Goal: Task Accomplishment & Management: Complete application form

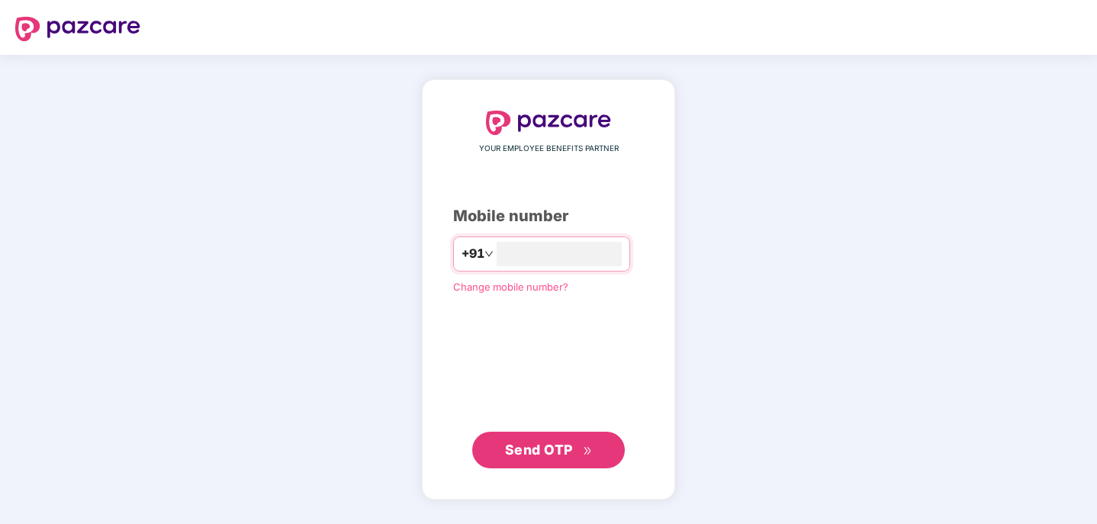
type input "**********"
click at [574, 457] on span "Send OTP" at bounding box center [549, 449] width 88 height 21
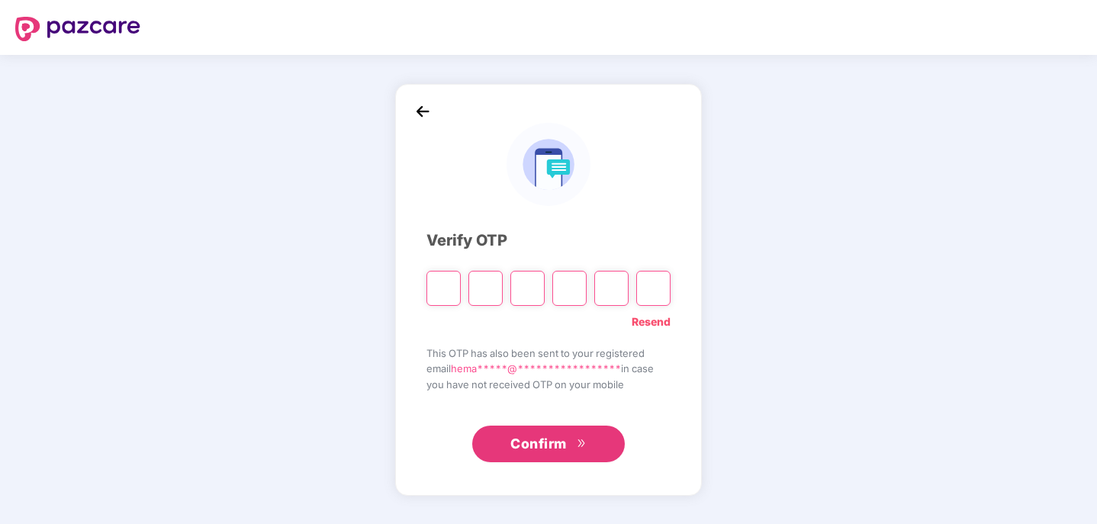
type input "*"
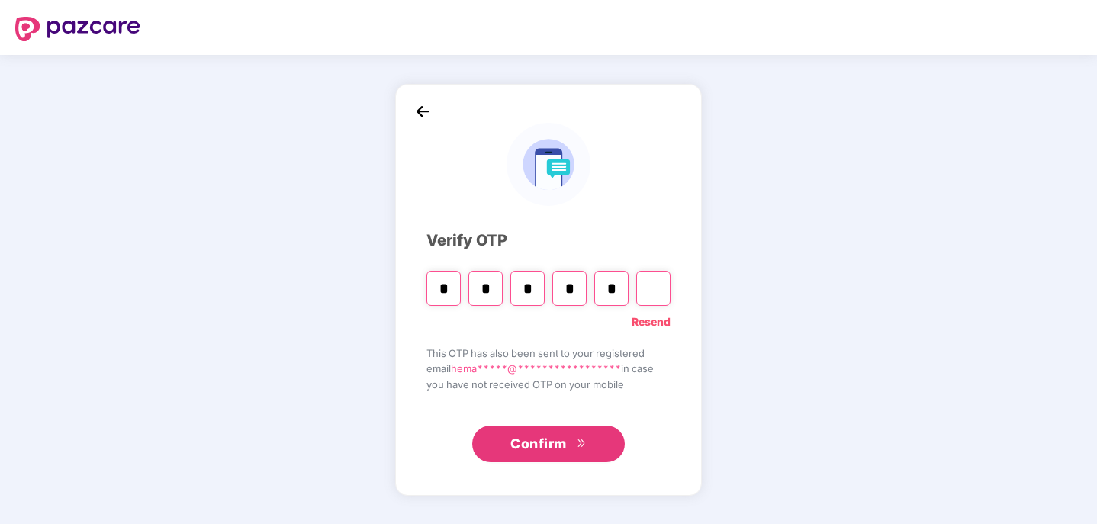
type input "*"
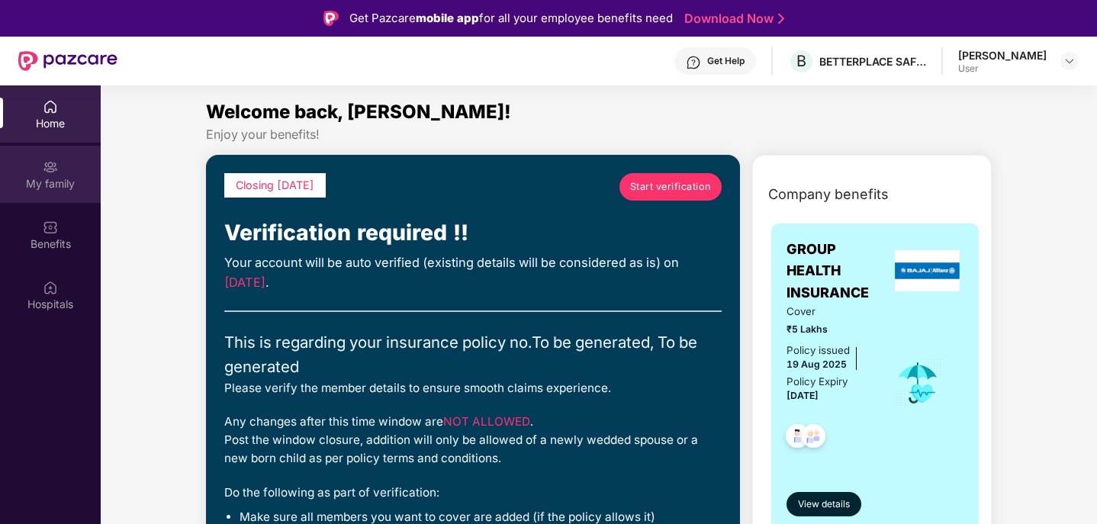
click at [35, 180] on div "My family" at bounding box center [50, 183] width 101 height 15
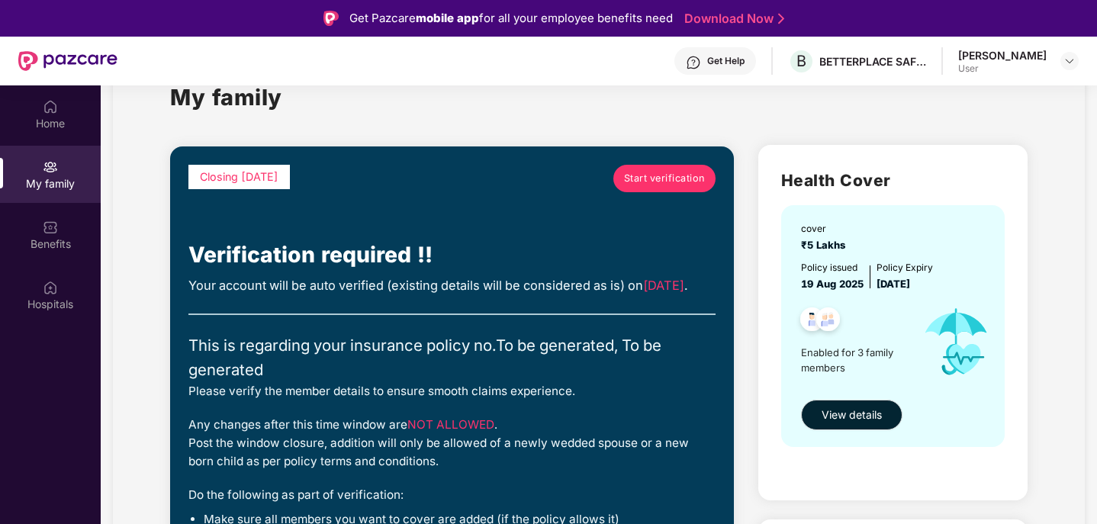
scroll to position [11, 0]
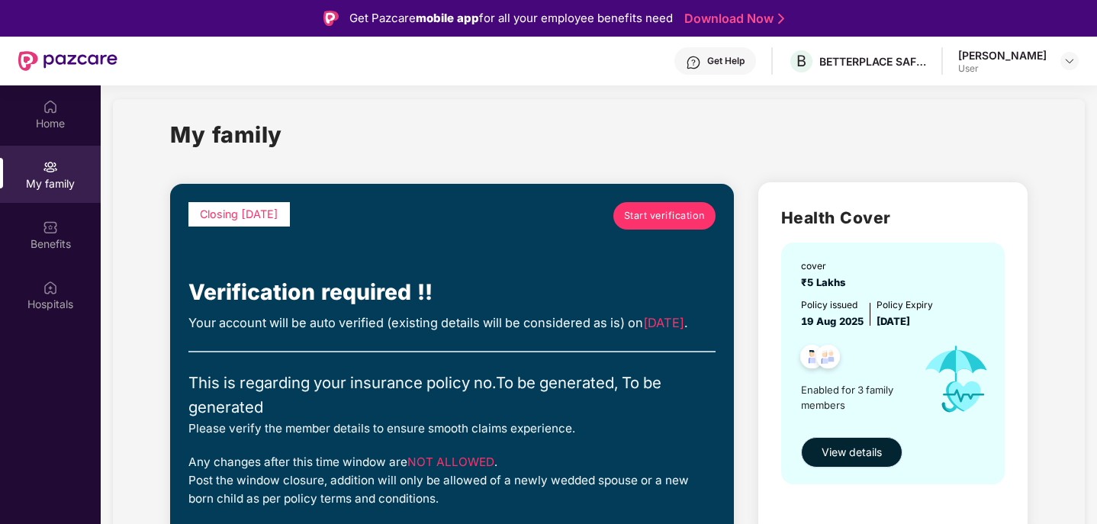
click at [839, 457] on span "View details" at bounding box center [852, 452] width 60 height 17
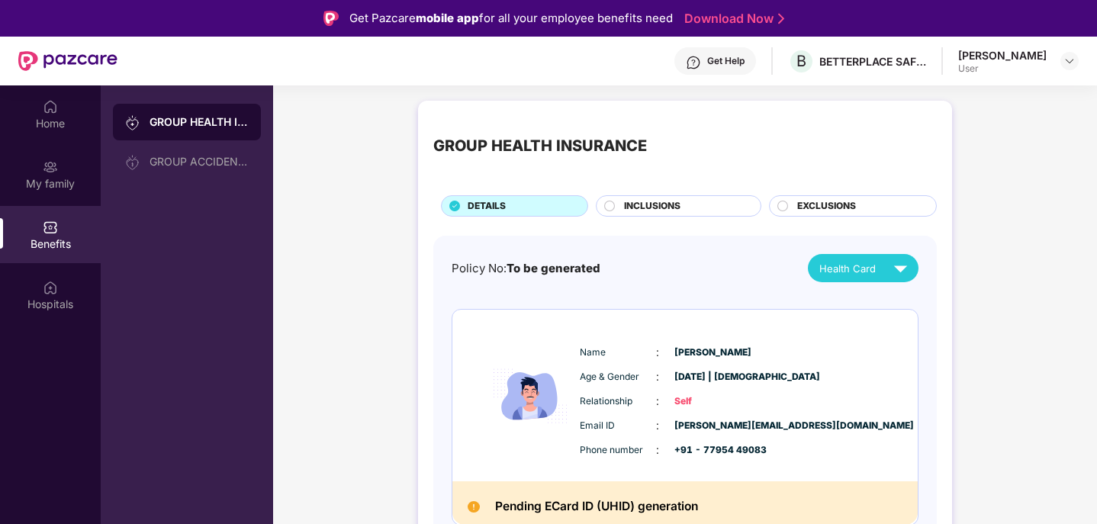
click at [659, 206] on span "INCLUSIONS" at bounding box center [652, 206] width 56 height 14
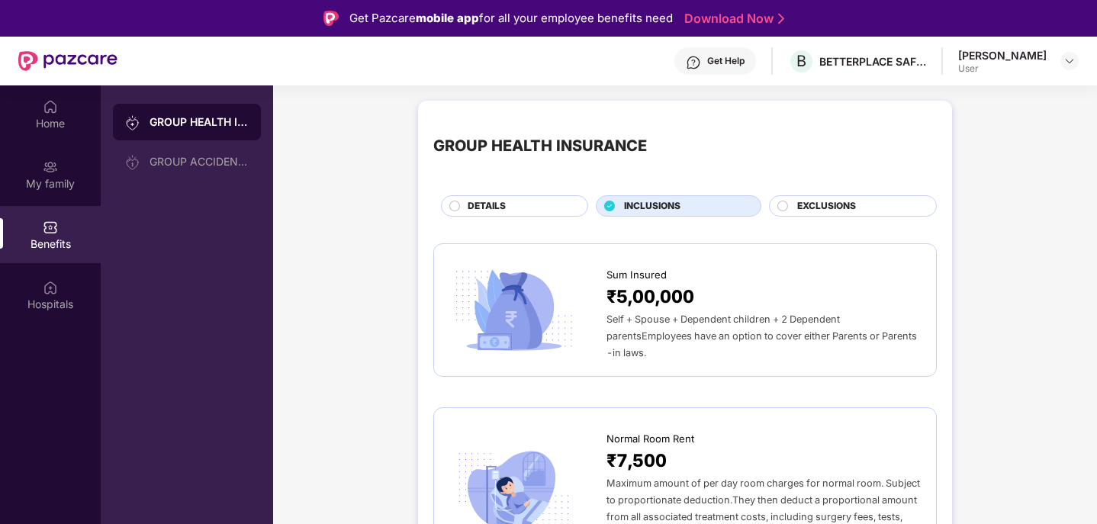
click at [790, 207] on div "EXCLUSIONS" at bounding box center [859, 207] width 139 height 17
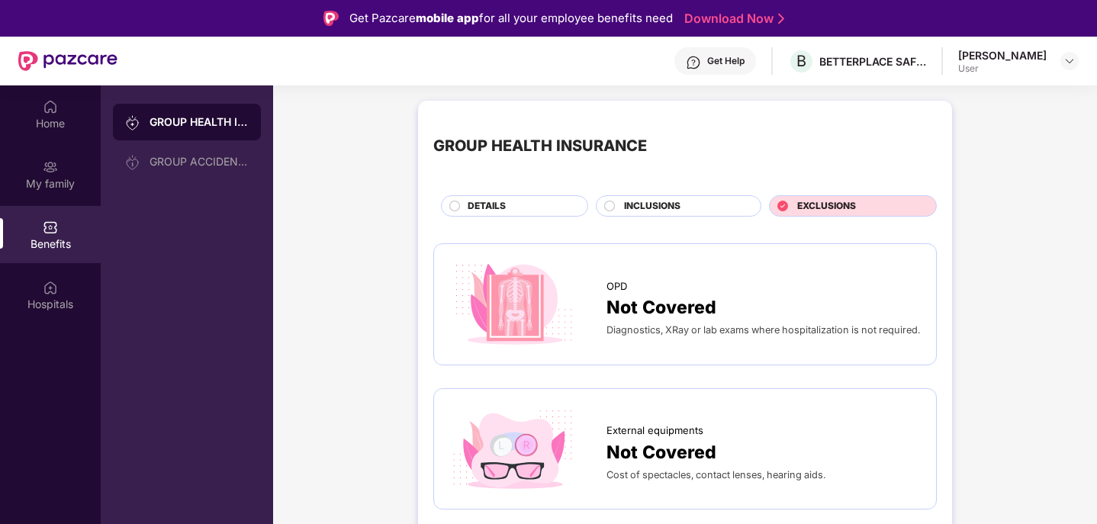
click at [508, 208] on div "DETAILS" at bounding box center [520, 207] width 120 height 17
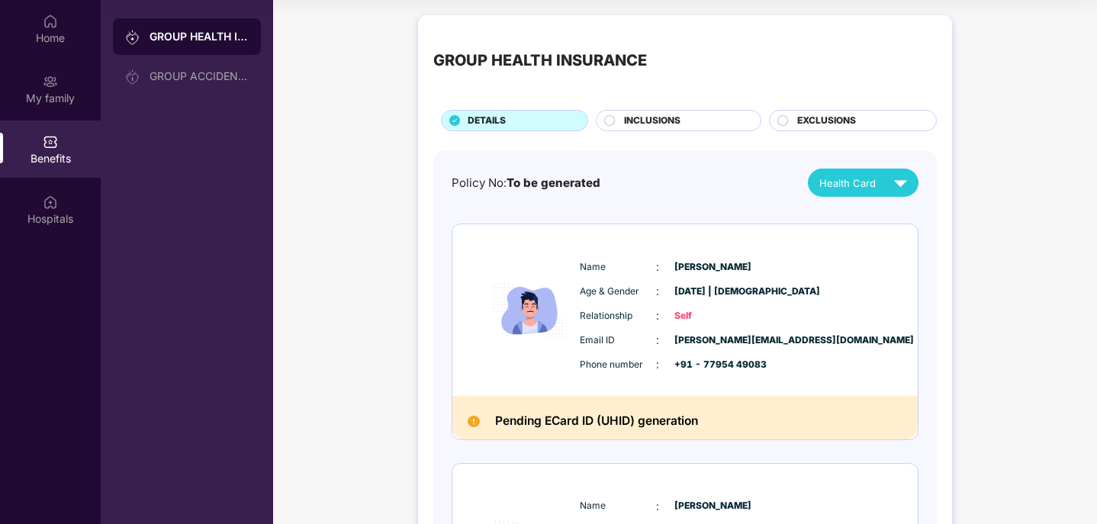
scroll to position [82, 0]
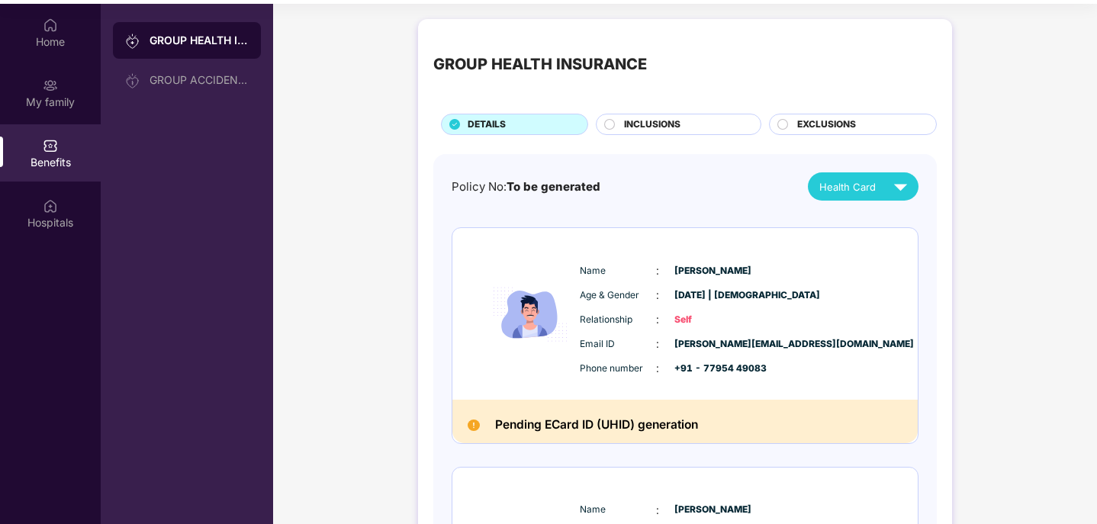
click at [362, 142] on div "GROUP HEALTH INSURANCE DETAILS INCLUSIONS EXCLUSIONS Policy No: To be generated…" at bounding box center [685, 513] width 824 height 1005
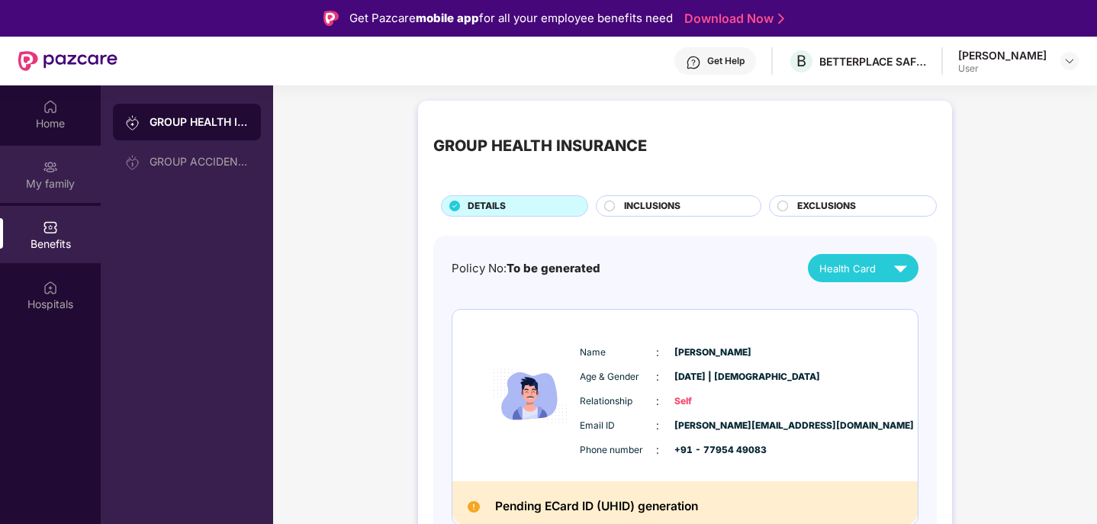
click at [60, 187] on div "My family" at bounding box center [50, 183] width 101 height 15
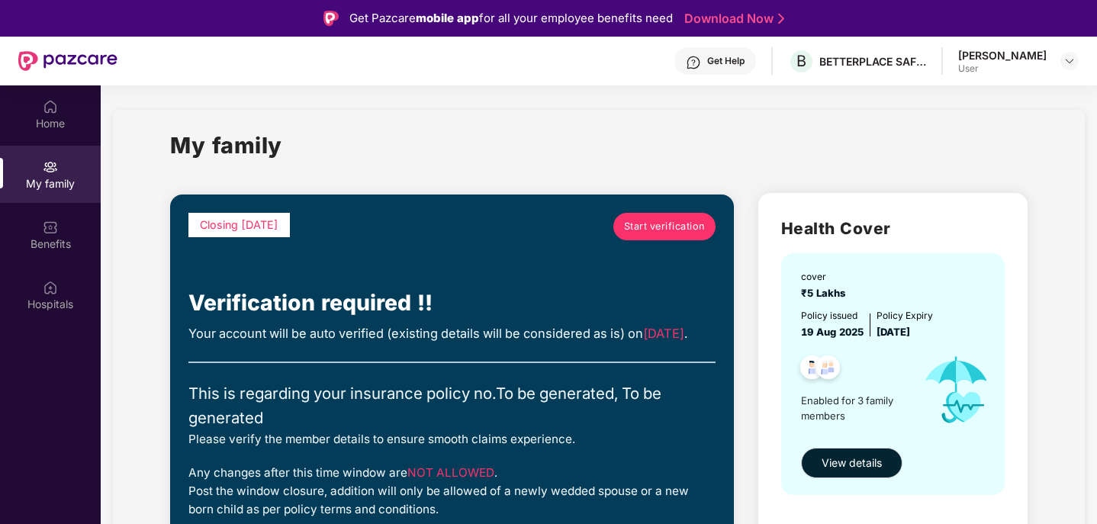
click at [644, 230] on span "Start verification" at bounding box center [664, 226] width 81 height 15
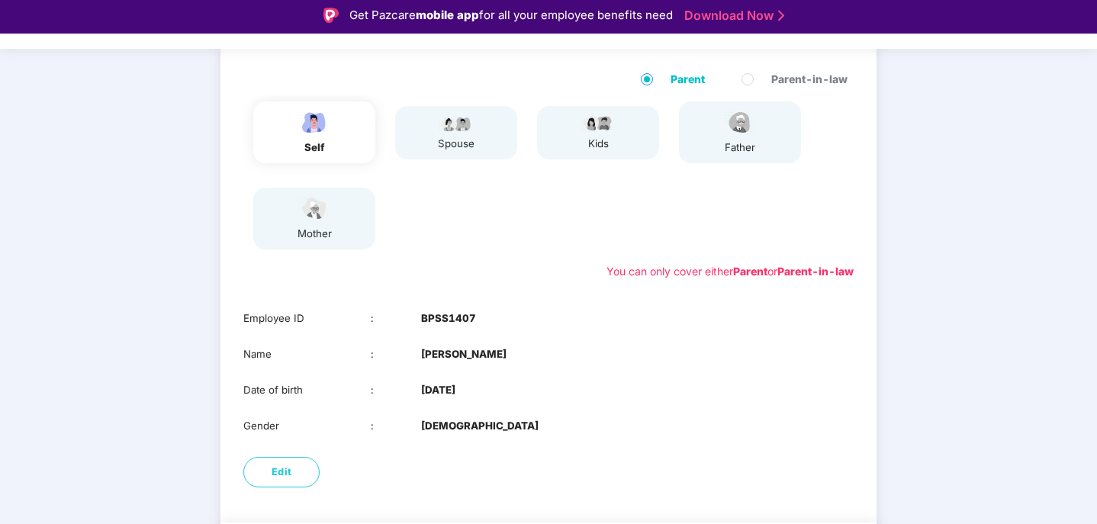
scroll to position [208, 0]
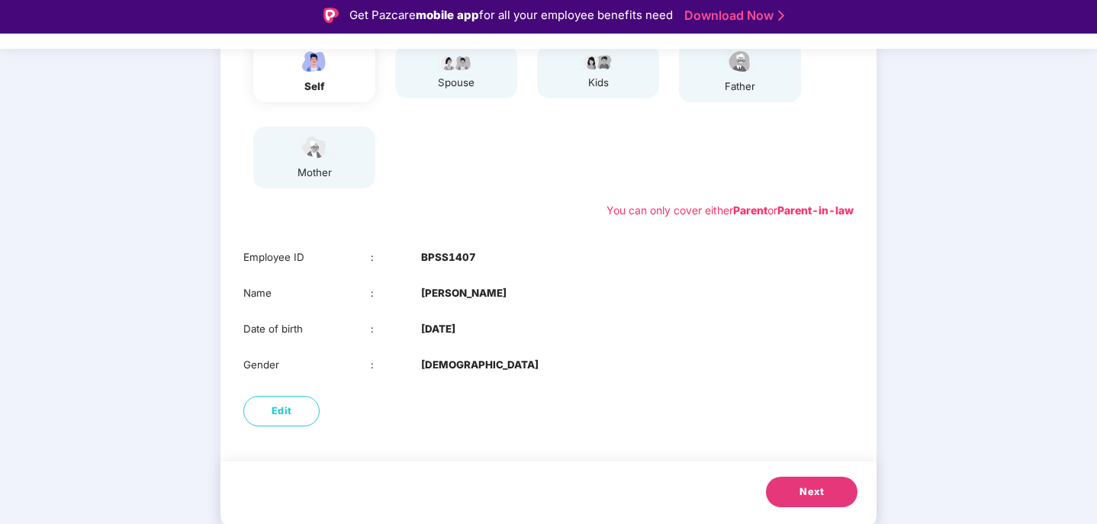
click at [822, 497] on span "Next" at bounding box center [811, 491] width 24 height 15
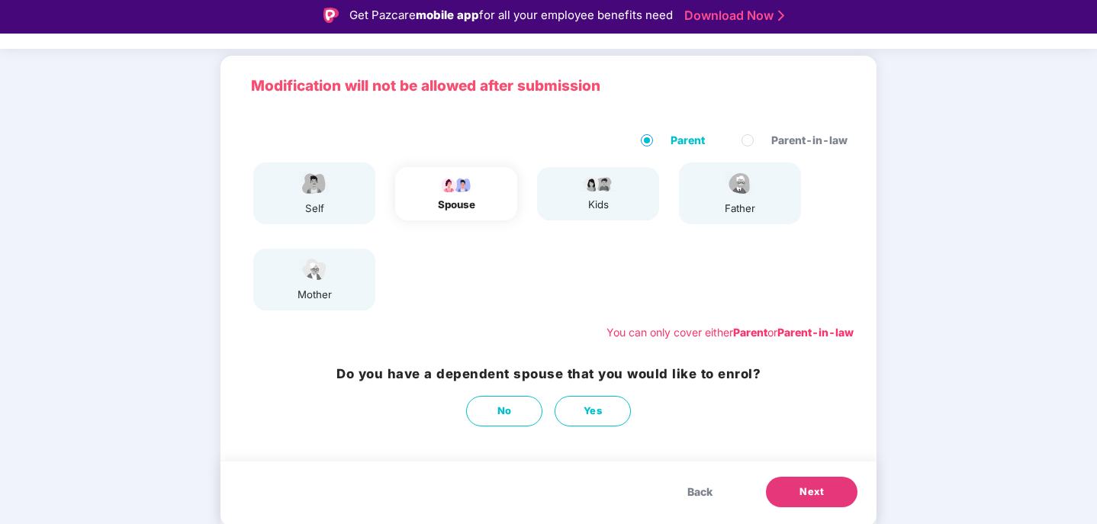
scroll to position [86, 0]
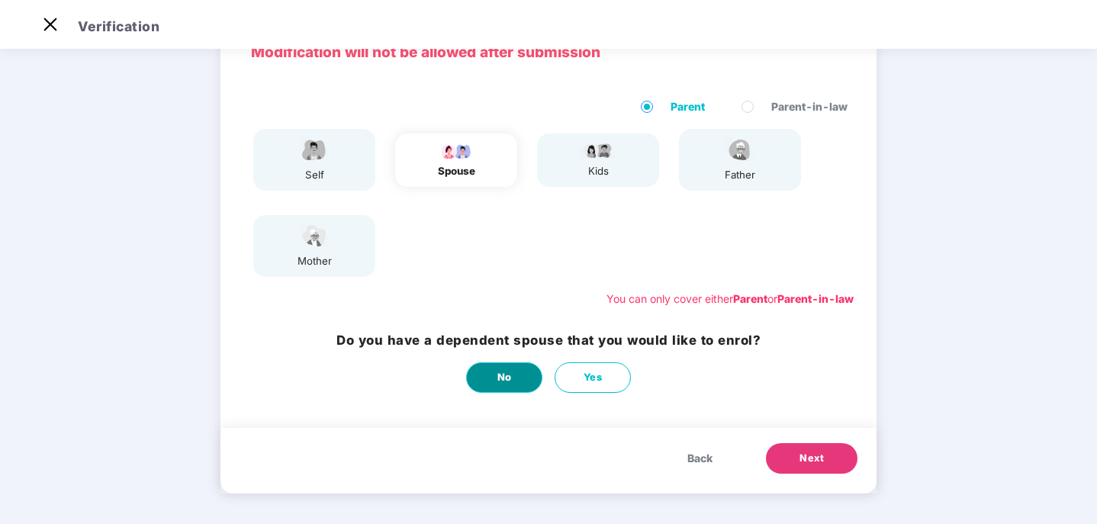
click at [497, 376] on span "No" at bounding box center [504, 377] width 14 height 15
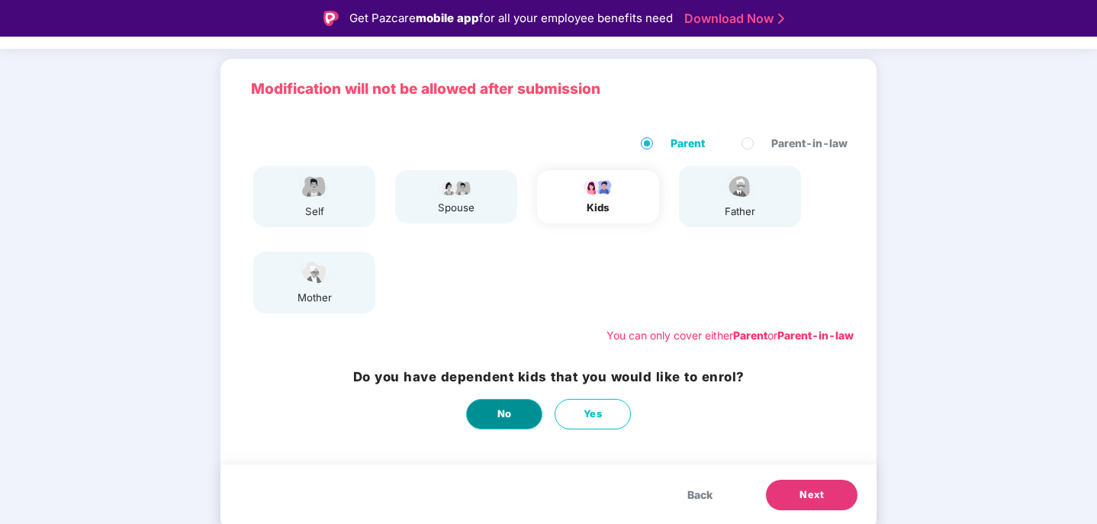
click at [492, 416] on button "No" at bounding box center [504, 414] width 76 height 31
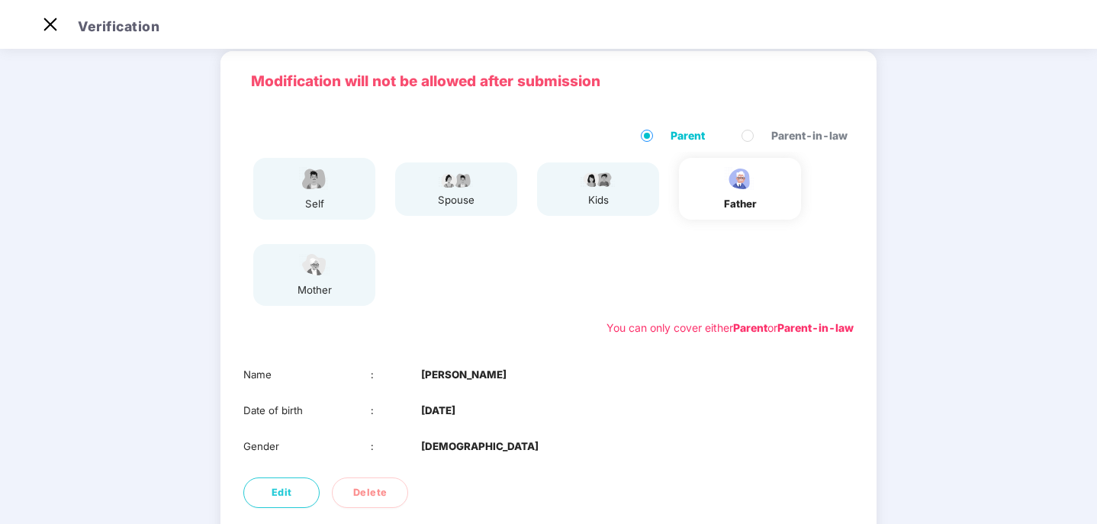
scroll to position [55, 0]
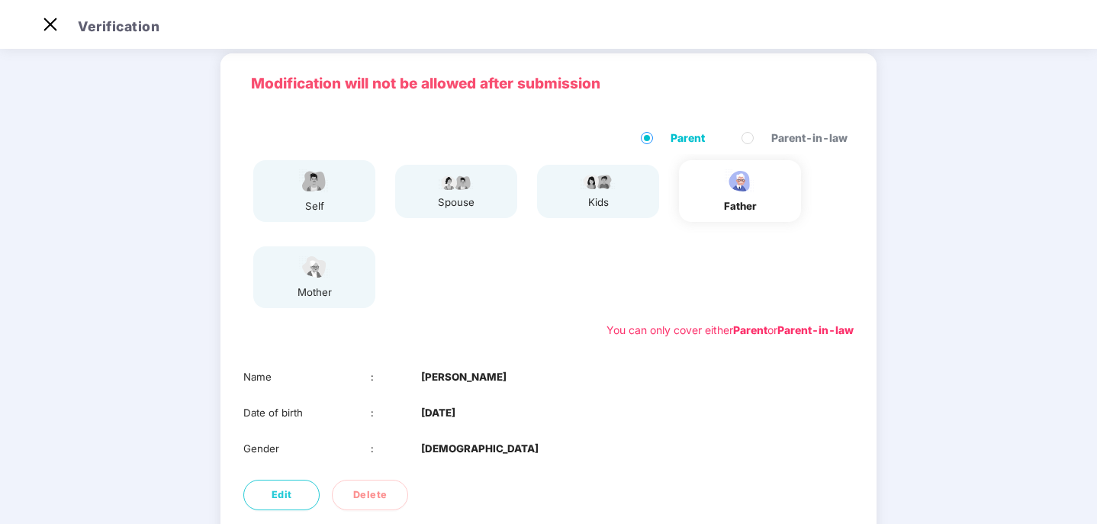
click at [297, 273] on img at bounding box center [314, 267] width 38 height 27
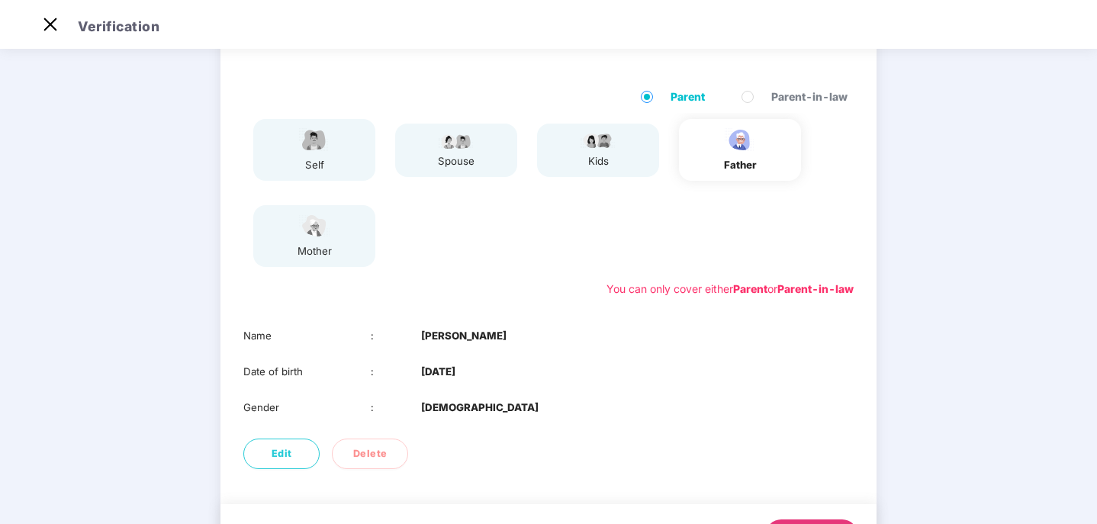
scroll to position [172, 0]
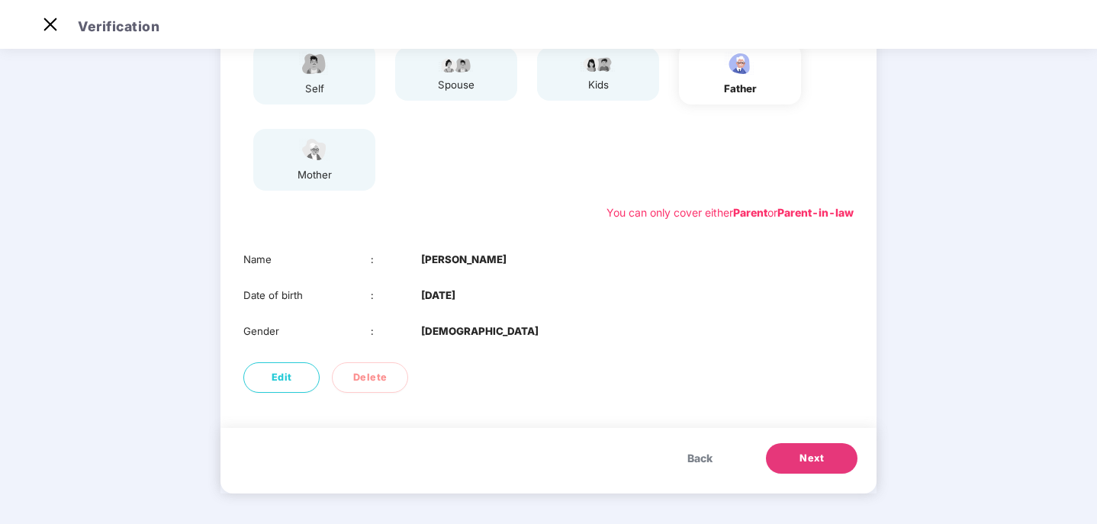
click at [817, 465] on span "Next" at bounding box center [811, 458] width 24 height 15
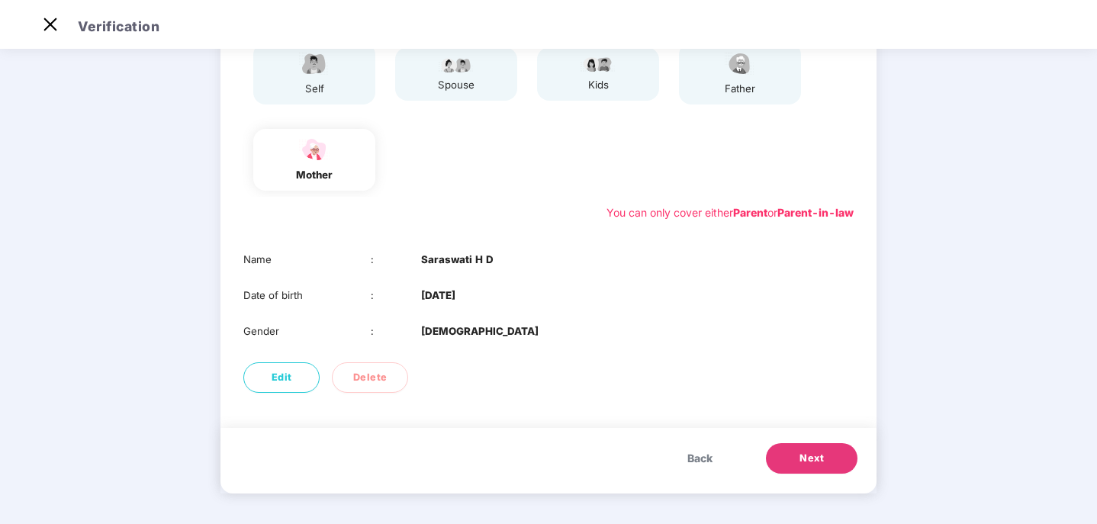
click at [818, 458] on span "Next" at bounding box center [811, 458] width 24 height 15
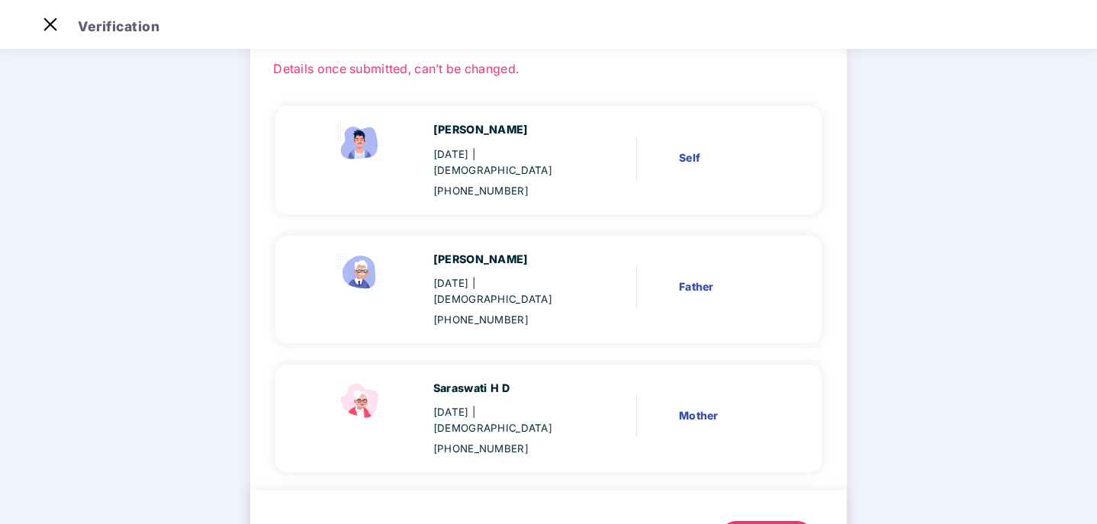
scroll to position [124, 0]
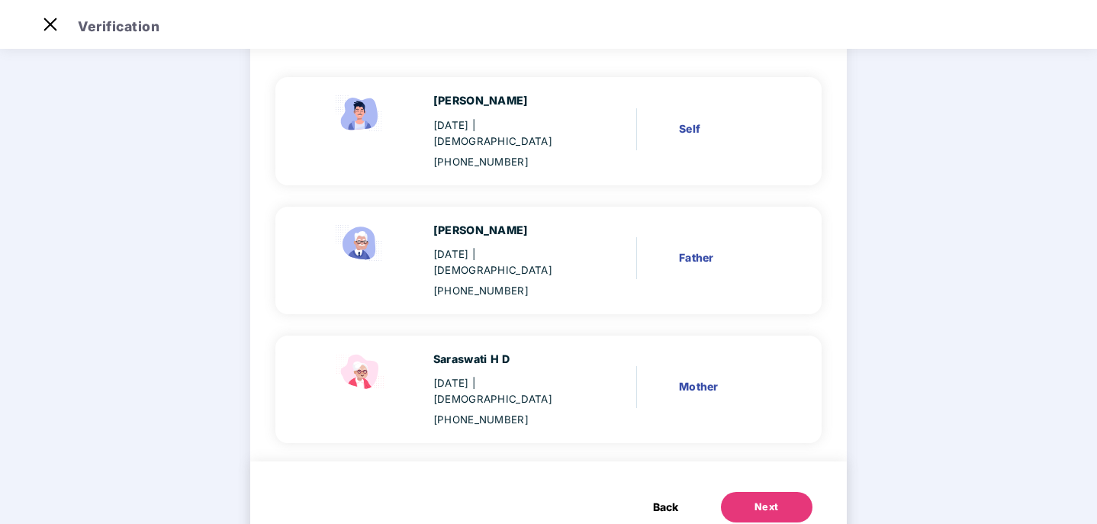
click at [761, 500] on div "Next" at bounding box center [766, 507] width 24 height 15
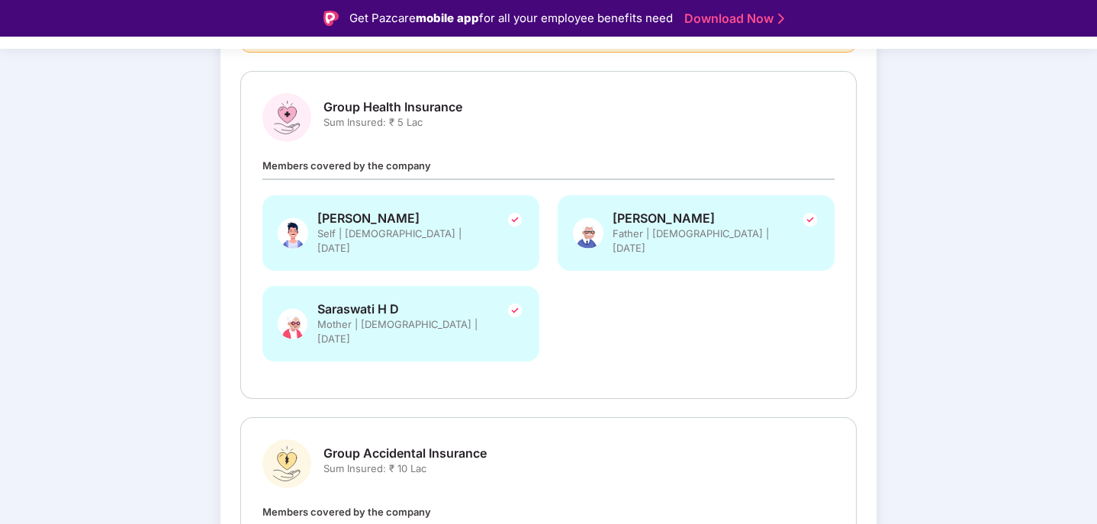
scroll to position [365, 0]
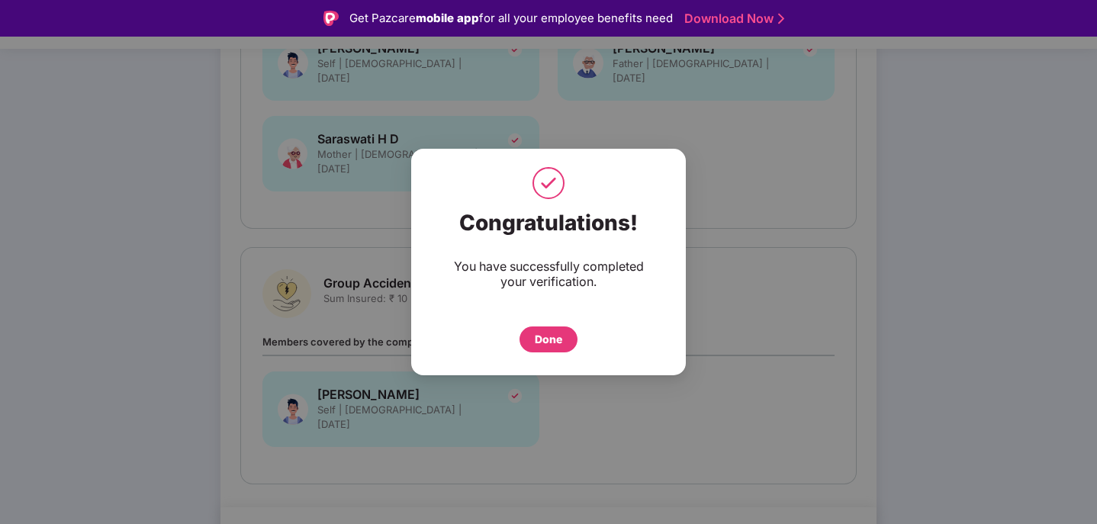
click at [527, 344] on div "Done" at bounding box center [548, 339] width 58 height 26
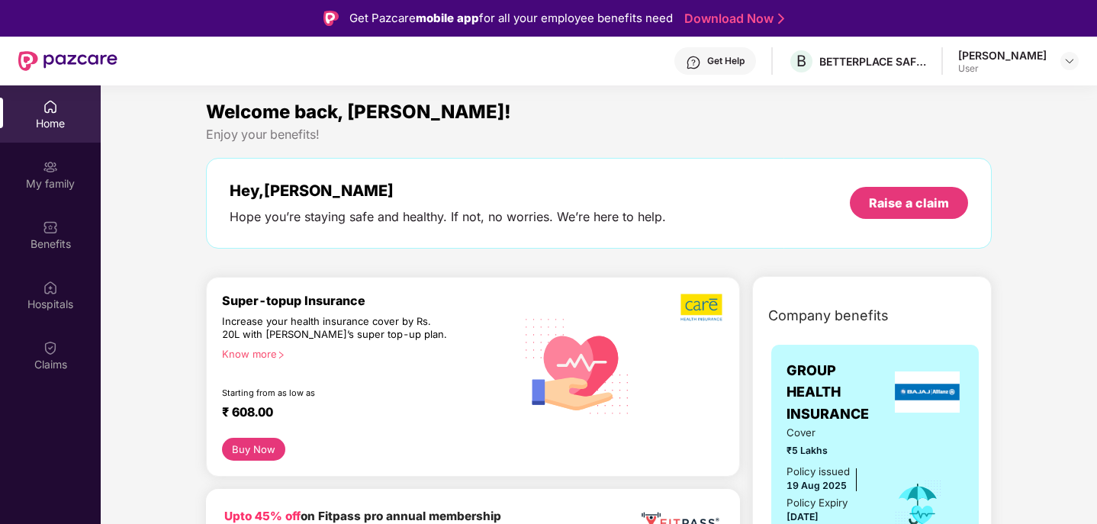
click at [1080, 62] on header "Get Help B BETTERPLACE SAFETY SOLUTIONS PRIVATE LIMITED Hemanth R Desai User" at bounding box center [548, 61] width 1097 height 49
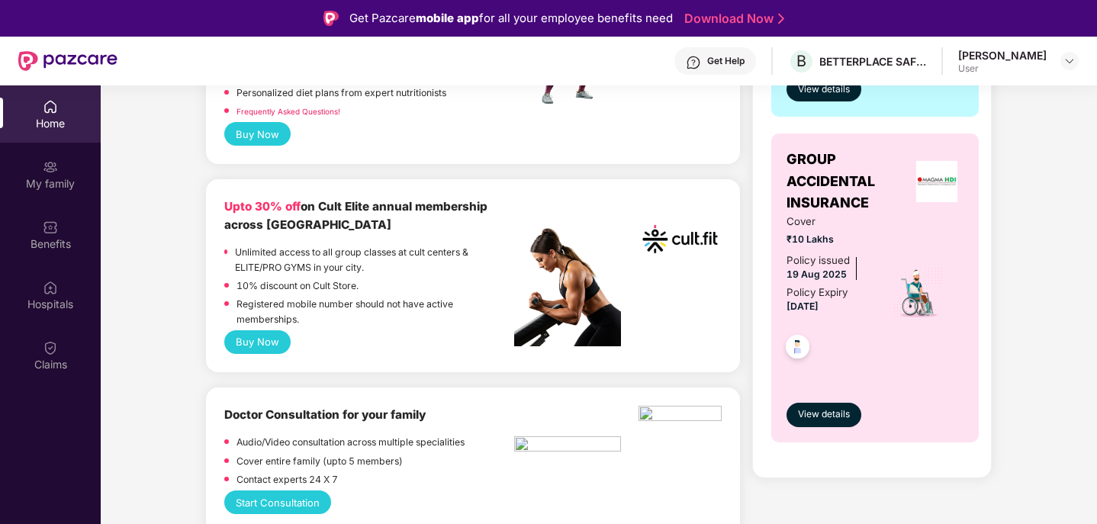
scroll to position [542, 0]
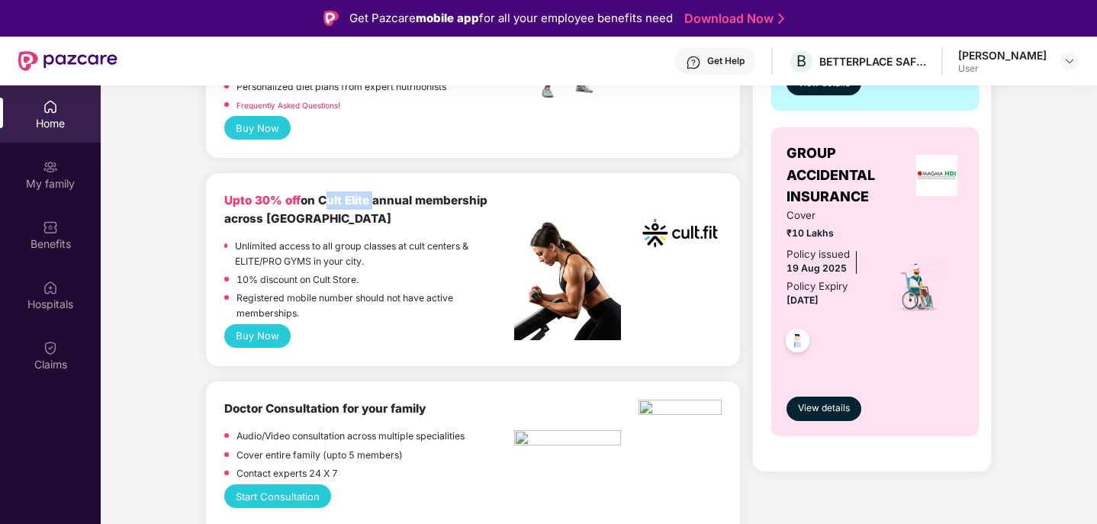
drag, startPoint x: 322, startPoint y: 202, endPoint x: 375, endPoint y: 201, distance: 52.6
click at [375, 201] on b "Upto 30% off on Cult Elite annual membership across India" at bounding box center [355, 209] width 263 height 33
copy b "Cult Elite"
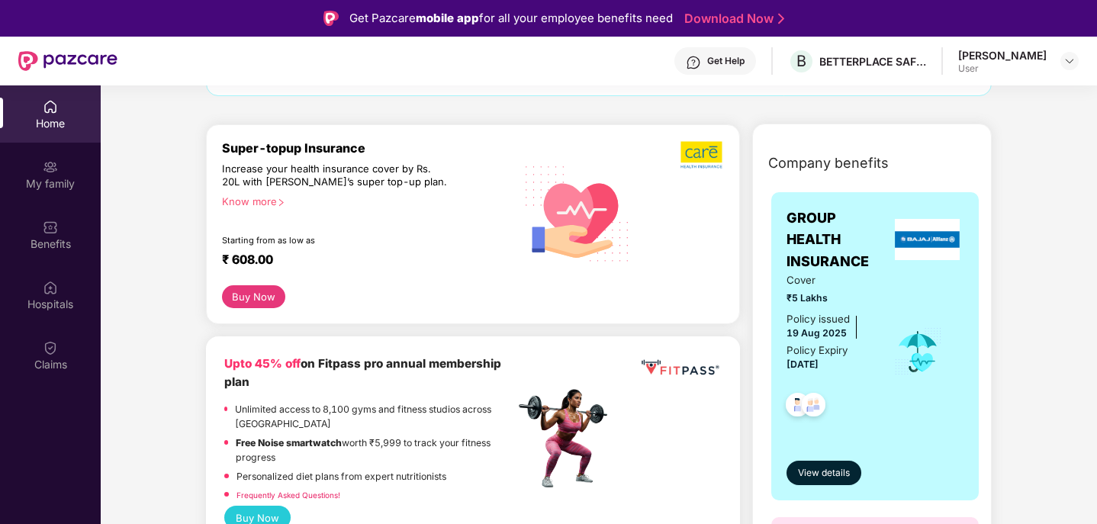
scroll to position [0, 0]
